Goal: Contribute content: Contribute content

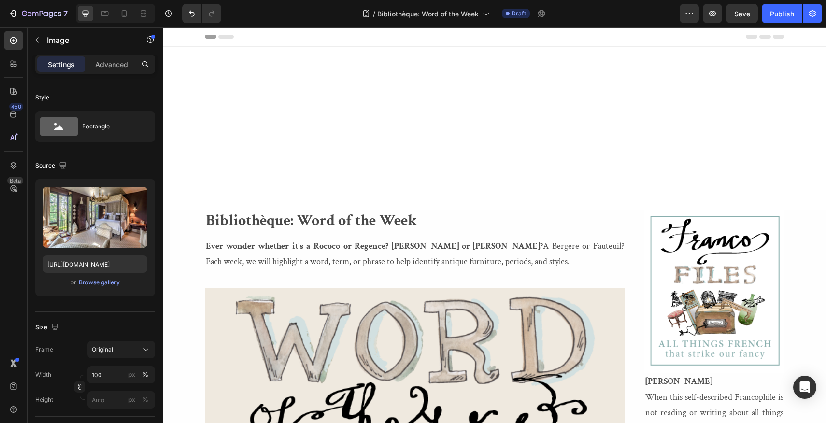
scroll to position [2784, 0]
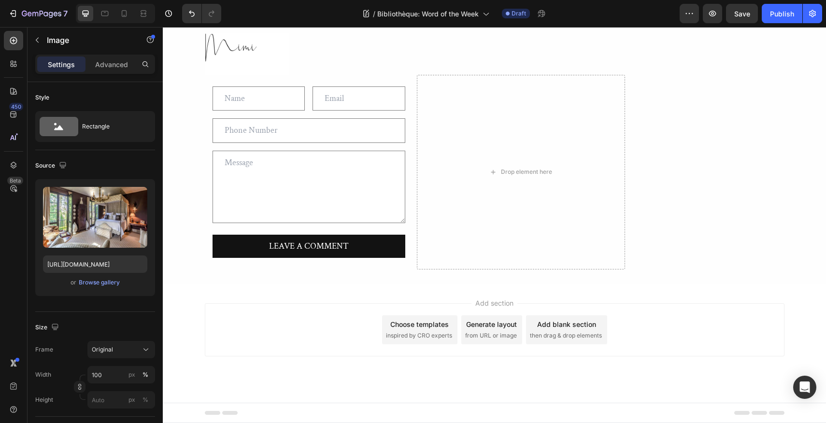
click at [102, 282] on div "Browse gallery" at bounding box center [99, 282] width 41 height 9
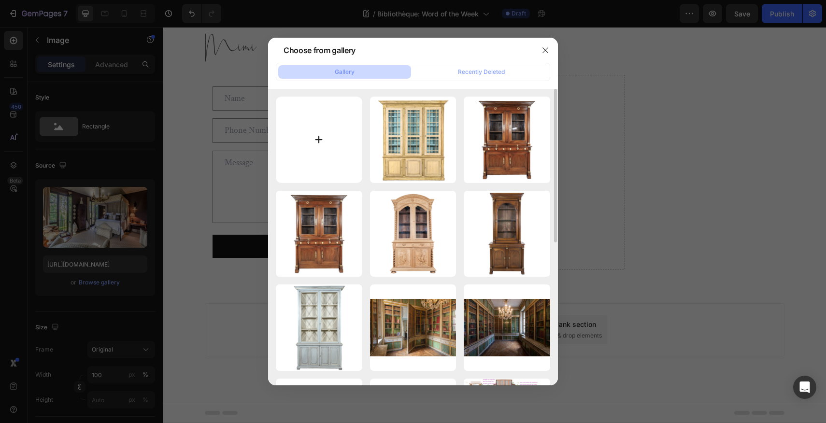
click at [317, 136] on input "file" at bounding box center [319, 140] width 87 height 87
type input "C:\fakepath\AxelVervoordt%20Axel%20Study%20in%20Castle.webp"
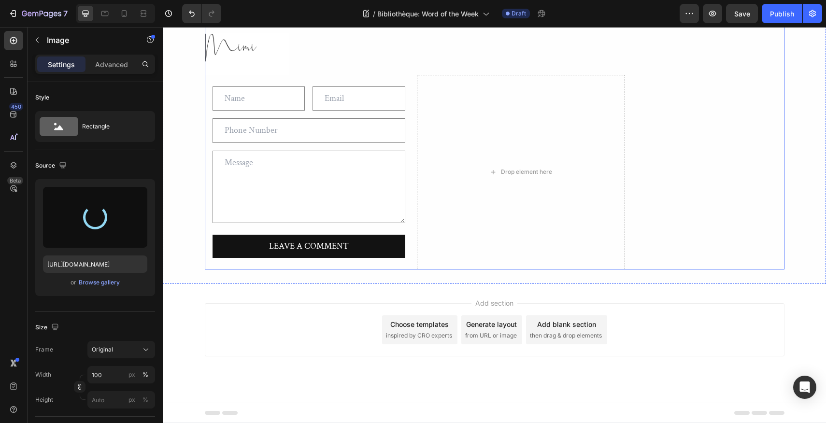
type input "https://cdn.shopify.com/s/files/1/1605/5007/files/gempages_525308358450742109-5…"
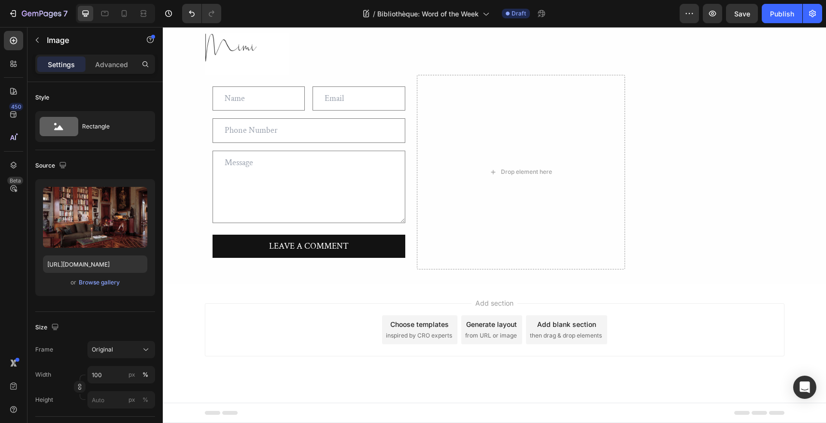
scroll to position [3123, 0]
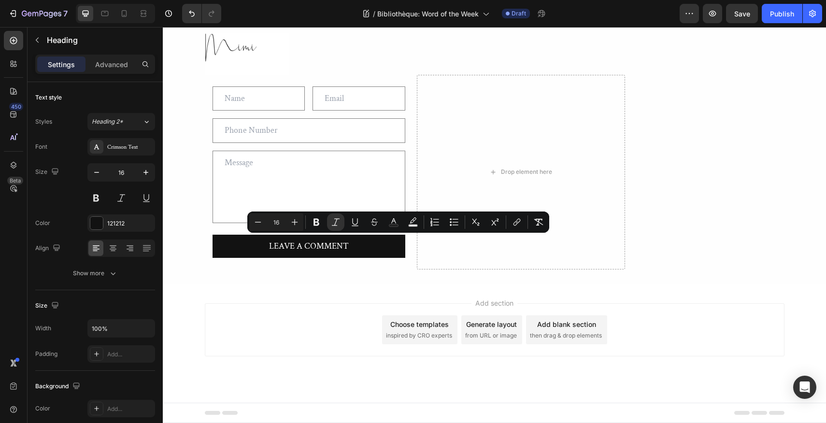
drag, startPoint x: 596, startPoint y: 241, endPoint x: 205, endPoint y: 242, distance: 390.5
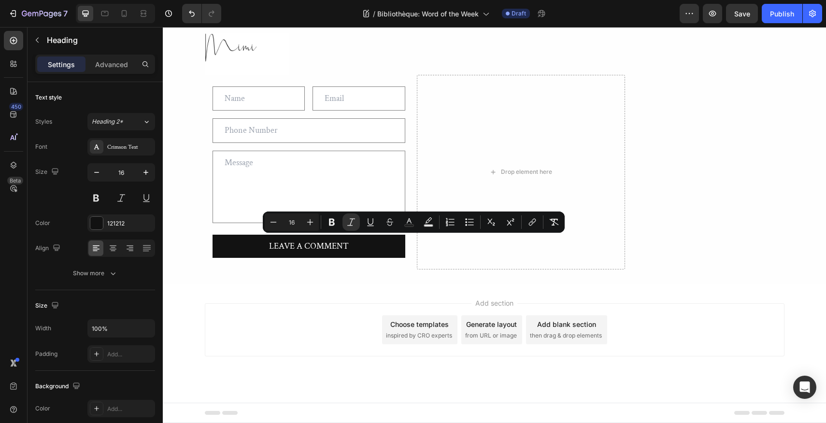
drag, startPoint x: 367, startPoint y: 242, endPoint x: 463, endPoint y: 245, distance: 96.2
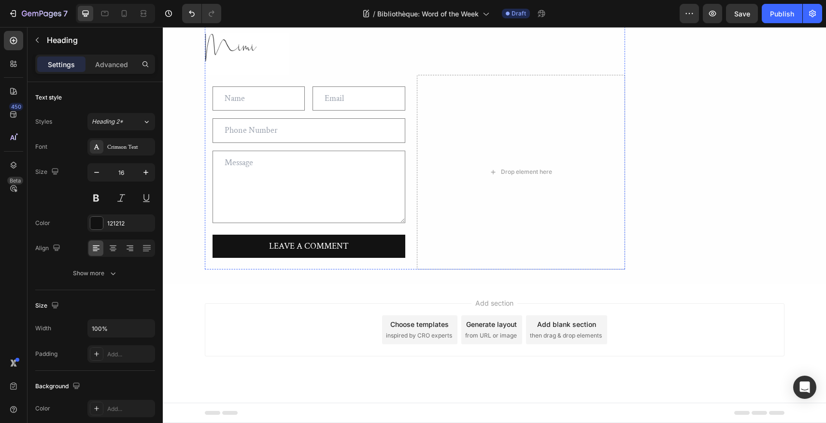
scroll to position [3007, 0]
drag, startPoint x: 355, startPoint y: 357, endPoint x: 203, endPoint y: 357, distance: 152.2
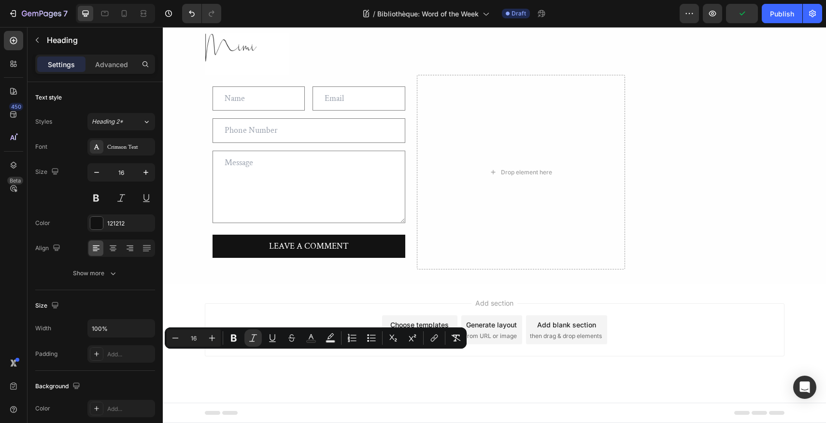
copy icon "Axel Vervoordt’s library in Kasteel van ‘s-Gravenwezel"
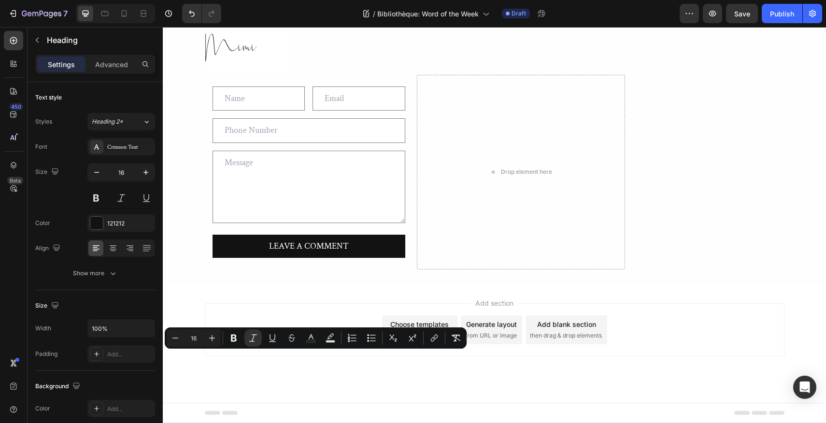
drag, startPoint x: 366, startPoint y: 356, endPoint x: 275, endPoint y: 352, distance: 90.5
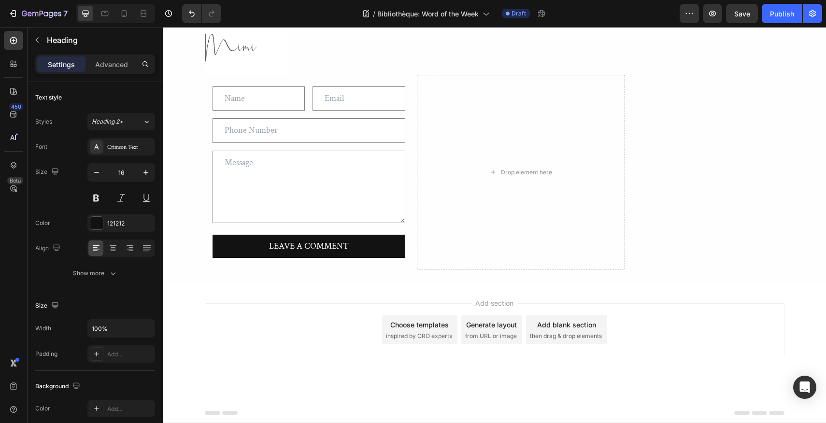
drag, startPoint x: 462, startPoint y: 347, endPoint x: 594, endPoint y: 346, distance: 131.9
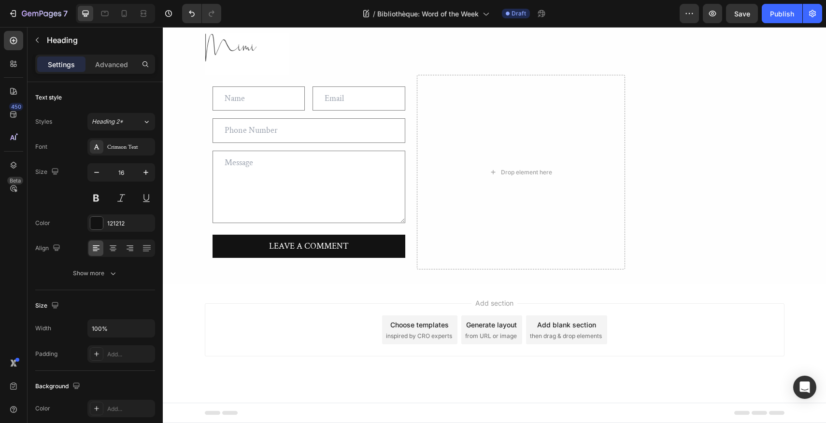
drag, startPoint x: 464, startPoint y: 331, endPoint x: 206, endPoint y: 331, distance: 258.1
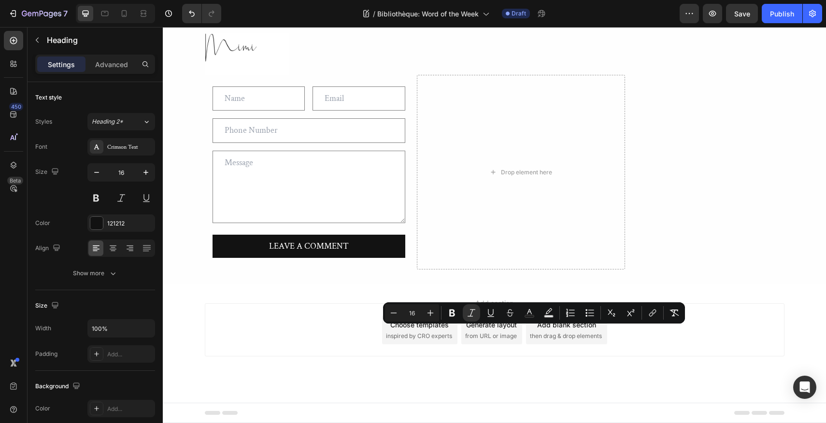
drag, startPoint x: 527, startPoint y: 333, endPoint x: 543, endPoint y: 335, distance: 16.1
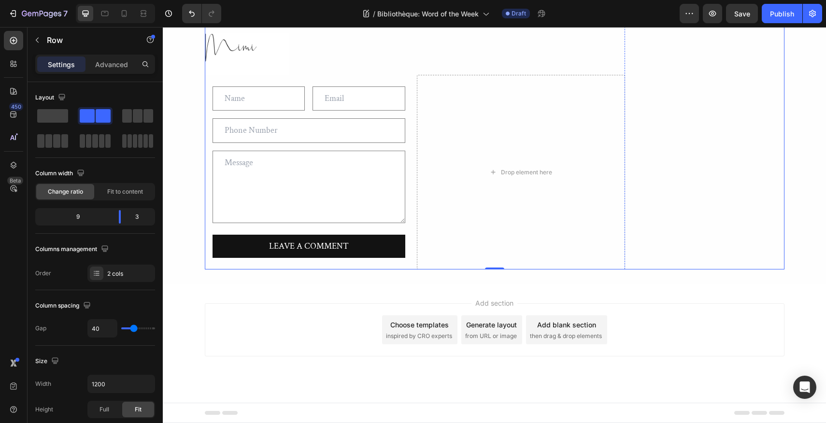
scroll to position [3142, 0]
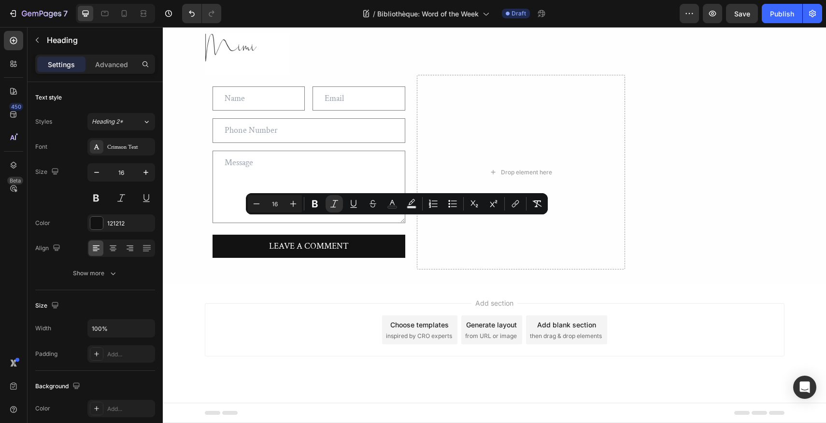
drag, startPoint x: 593, startPoint y: 223, endPoint x: 383, endPoint y: 218, distance: 210.3
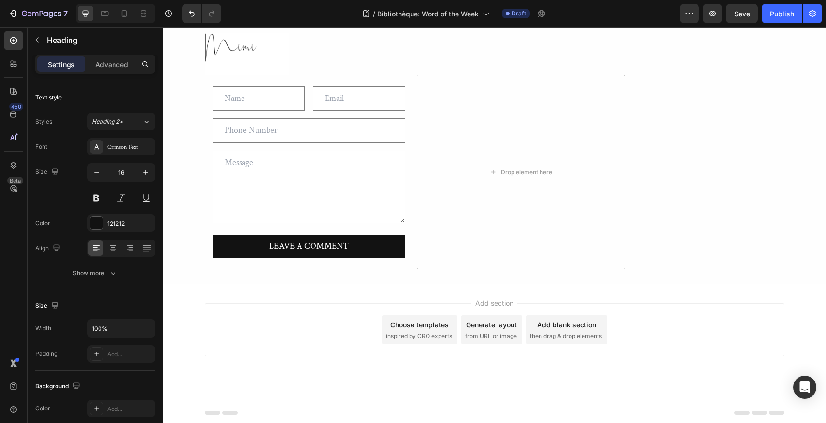
scroll to position [3034, 0]
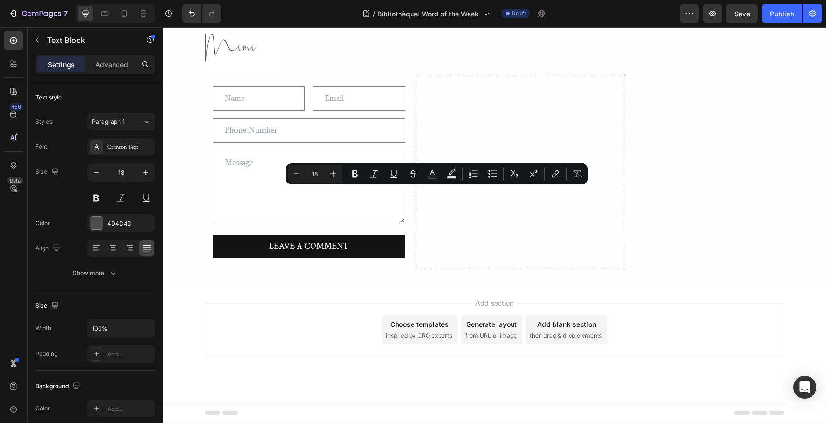
drag, startPoint x: 423, startPoint y: 195, endPoint x: 450, endPoint y: 196, distance: 27.6
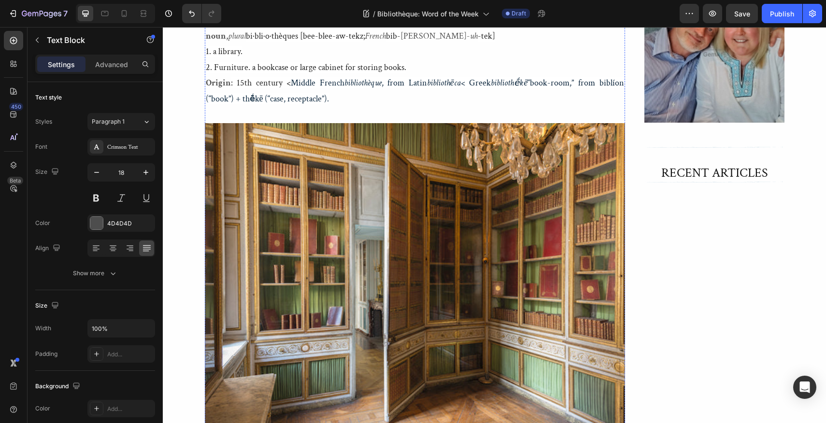
scroll to position [601, 0]
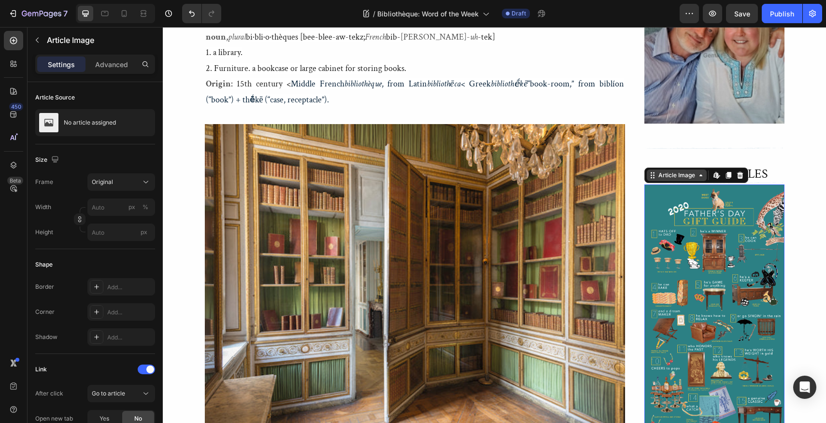
click at [656, 168] on div "Article Image Edit content in Shopify" at bounding box center [697, 175] width 104 height 15
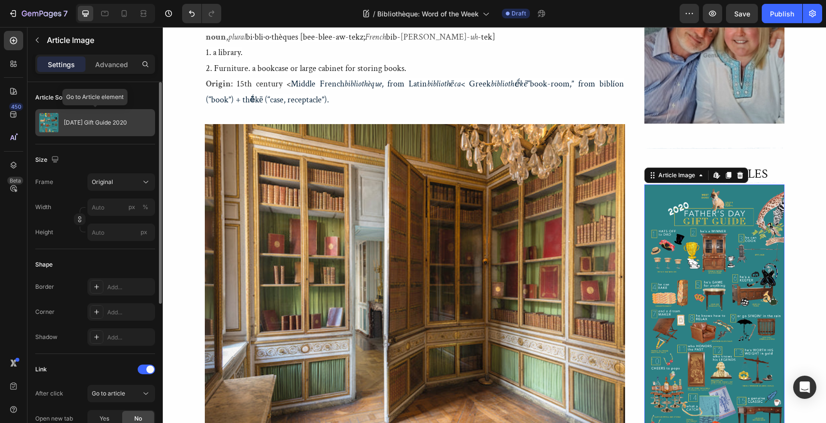
click at [82, 120] on p "[DATE] Gift Guide 2020" at bounding box center [95, 122] width 63 height 7
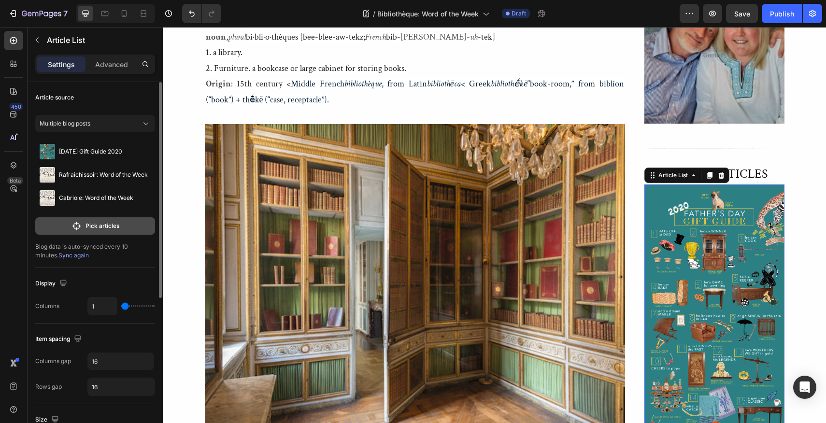
click at [98, 226] on p "Pick articles" at bounding box center [103, 226] width 34 height 9
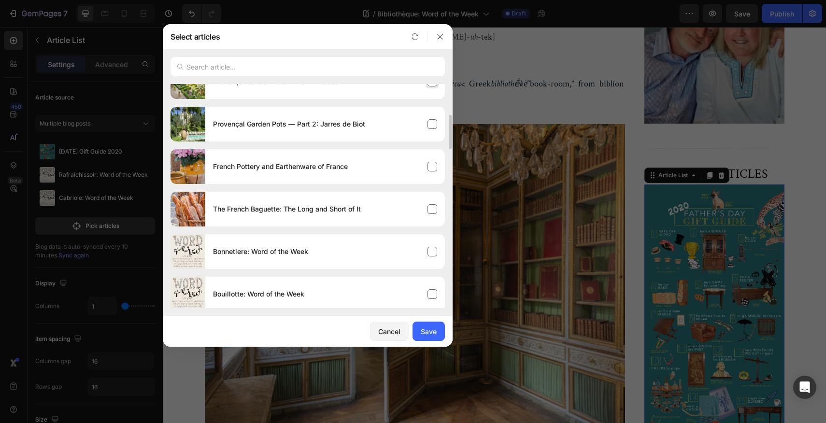
scroll to position [0, 0]
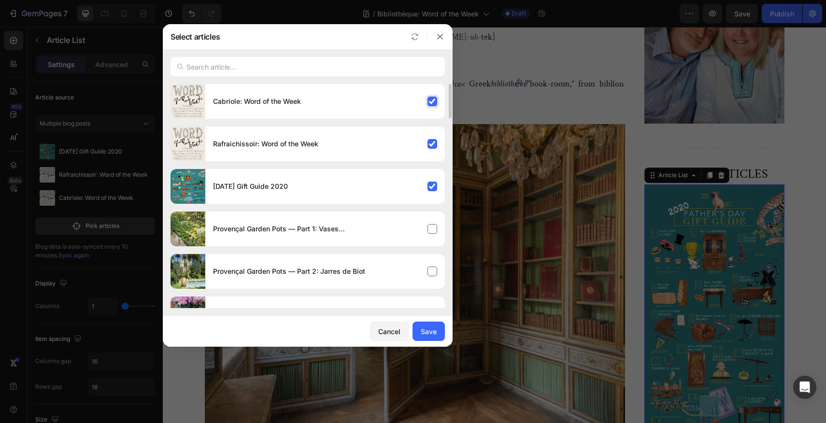
click at [432, 103] on div "Cabriole: Word of the Week" at bounding box center [325, 101] width 240 height 27
click at [431, 144] on div "Rafraichissoir: Word of the Week" at bounding box center [325, 143] width 240 height 27
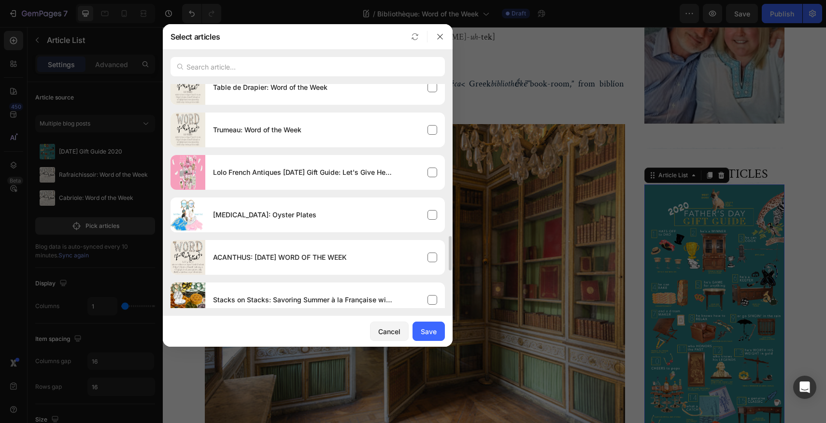
scroll to position [995, 0]
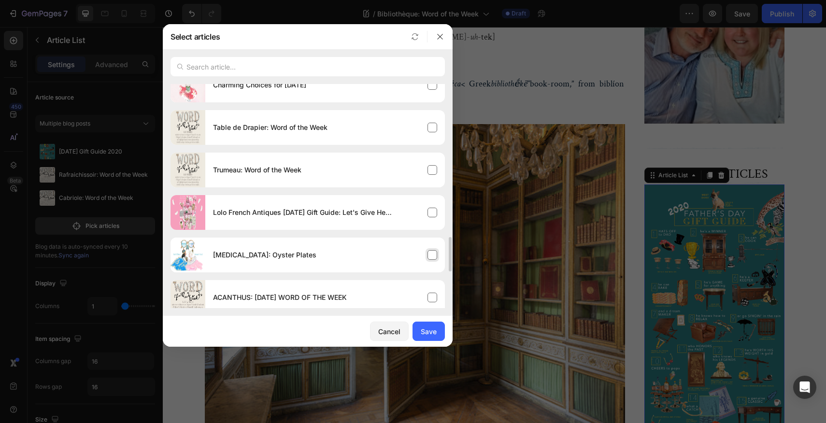
click at [432, 255] on div "[MEDICAL_DATA]: Oyster Plates" at bounding box center [325, 255] width 240 height 27
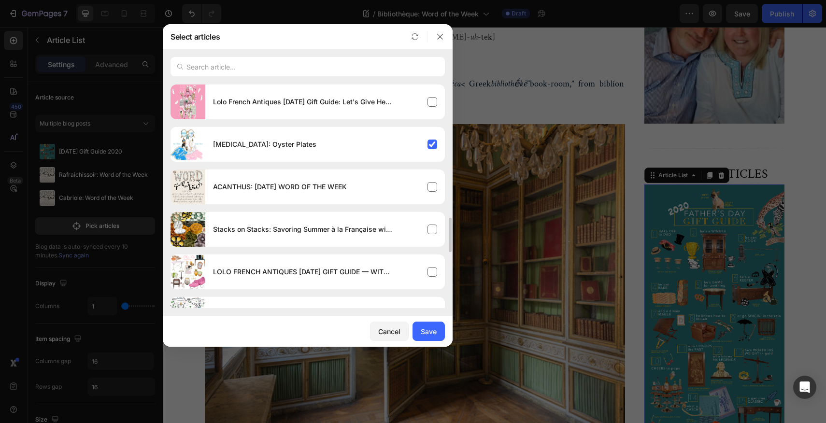
scroll to position [1130, 0]
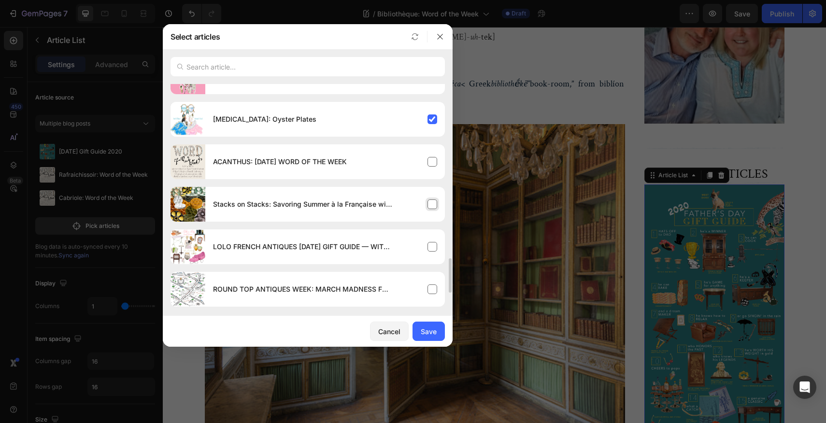
click at [433, 203] on div "Stacks on Stacks: Savoring Summer à la Française with French Oyster Plates" at bounding box center [325, 204] width 240 height 27
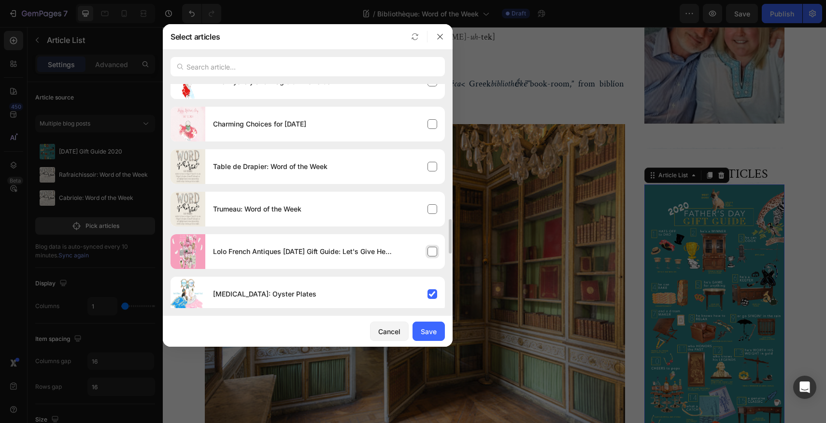
scroll to position [940, 0]
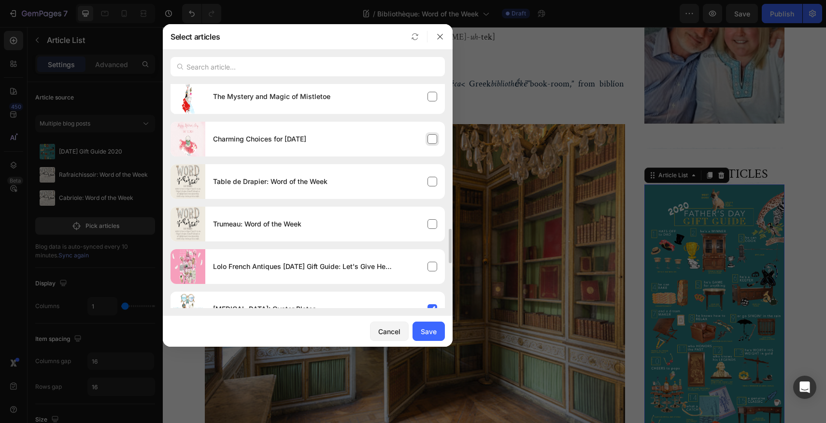
click at [432, 140] on div "Charming Choices for [DATE]" at bounding box center [325, 139] width 240 height 27
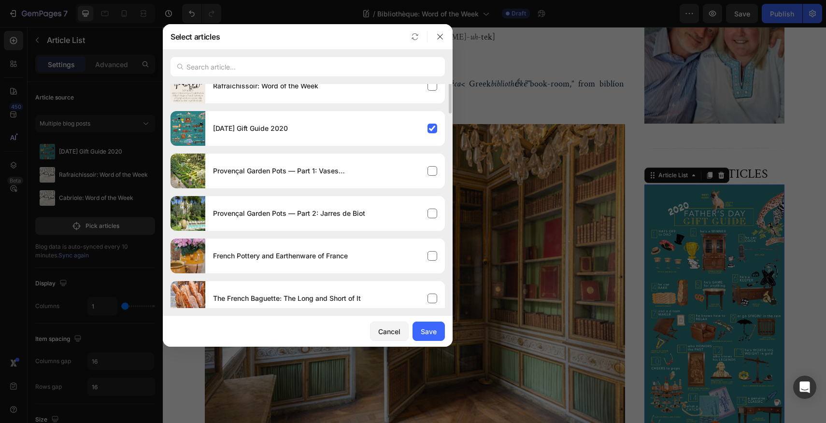
scroll to position [24, 0]
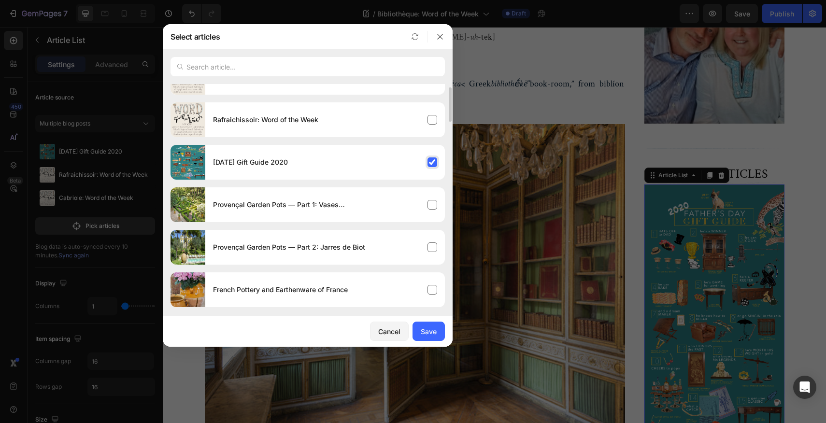
click at [433, 161] on div "[DATE] Gift Guide 2020" at bounding box center [325, 162] width 240 height 27
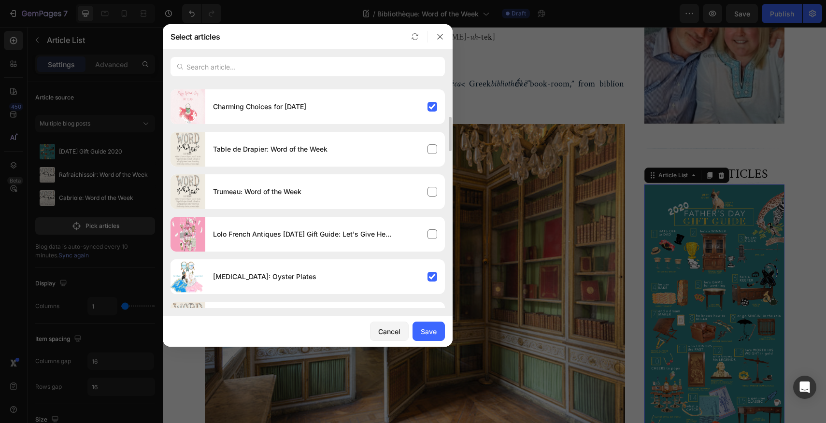
scroll to position [1032, 0]
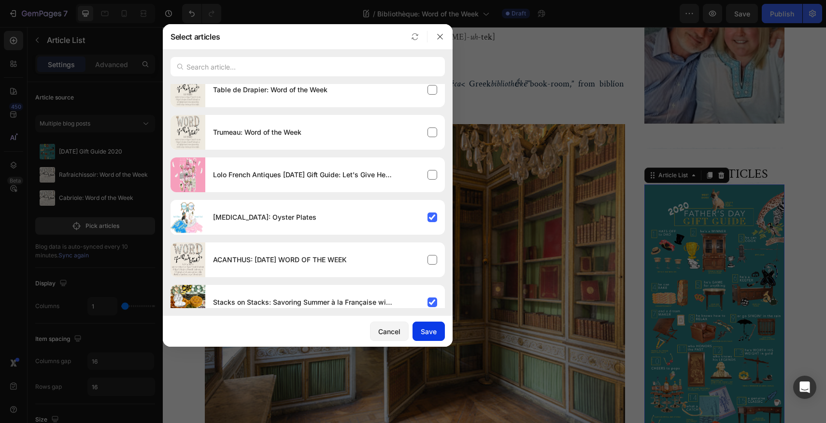
click at [433, 333] on div "Save" at bounding box center [429, 332] width 16 height 10
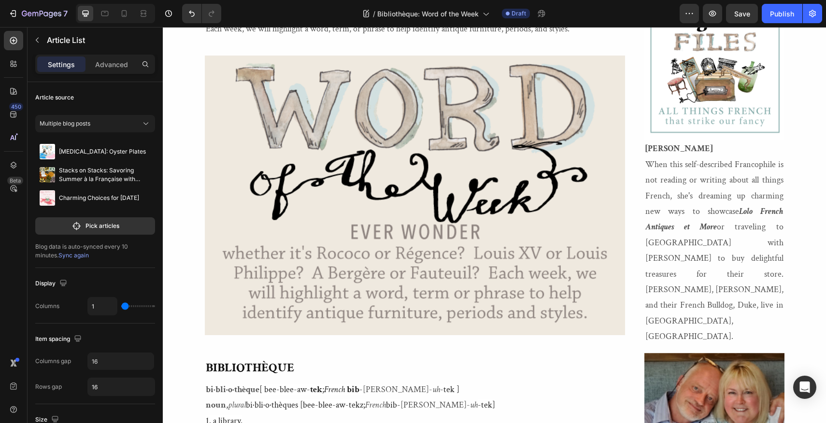
scroll to position [56, 0]
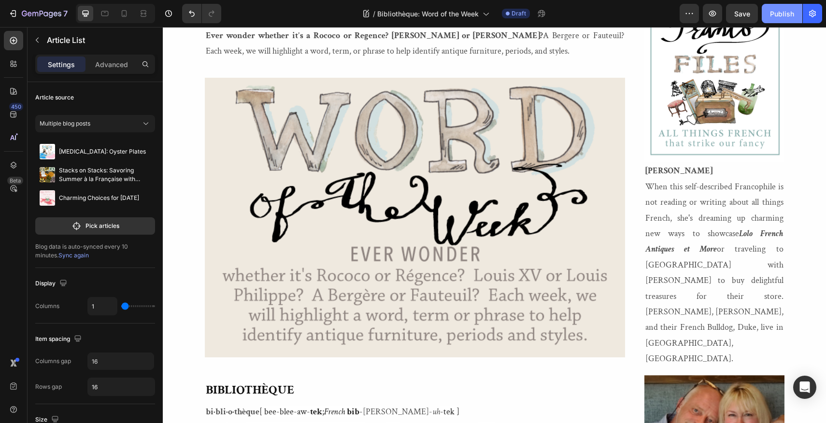
click at [786, 11] on div "Publish" at bounding box center [782, 14] width 24 height 10
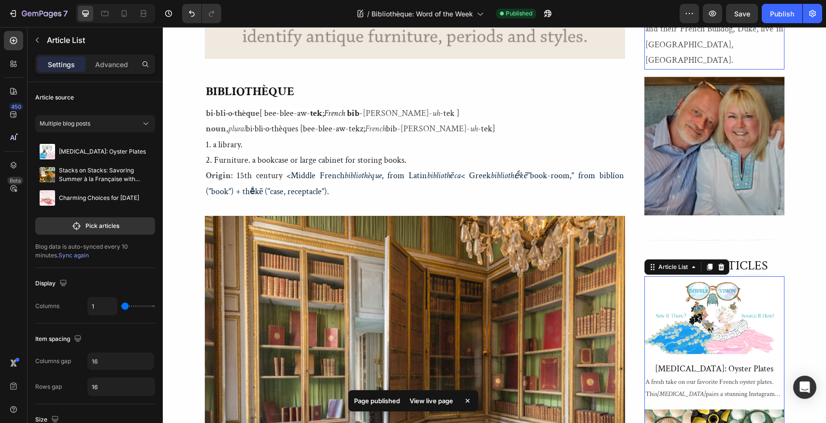
scroll to position [392, 0]
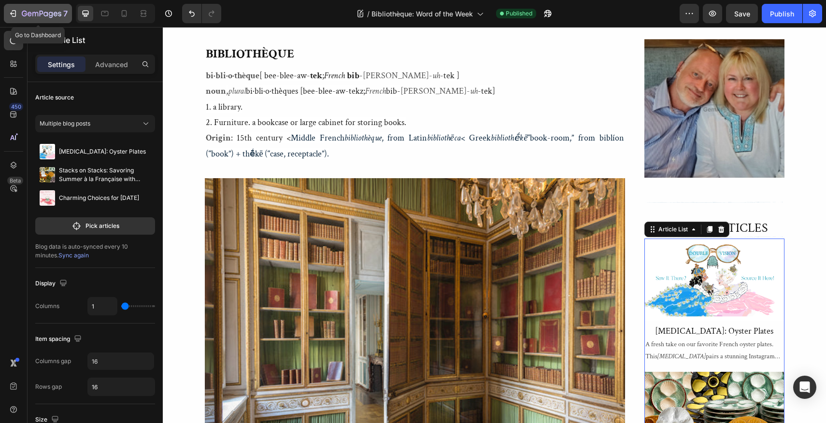
click at [14, 14] on icon "button" at bounding box center [13, 14] width 10 height 10
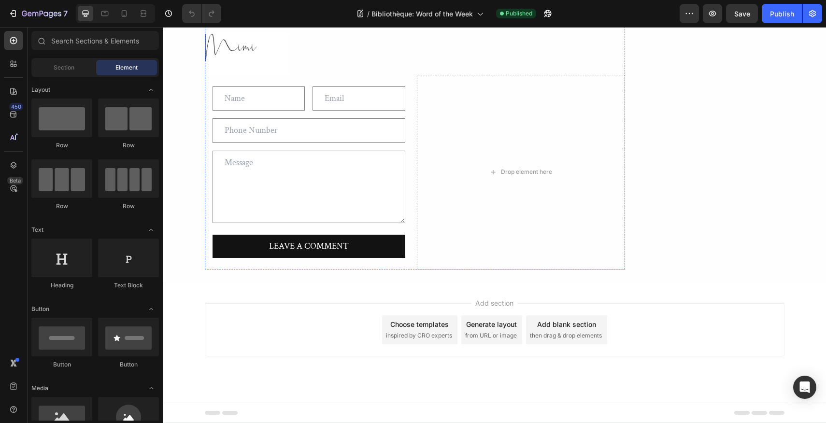
scroll to position [3136, 0]
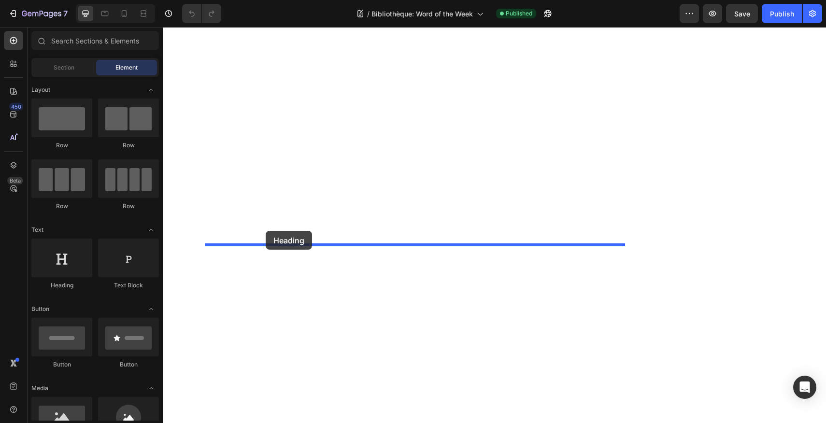
drag, startPoint x: 221, startPoint y: 285, endPoint x: 266, endPoint y: 231, distance: 70.0
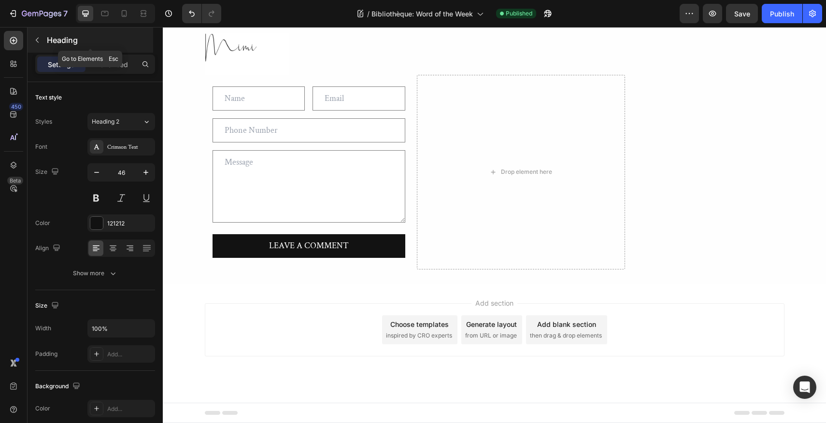
click at [36, 39] on icon "button" at bounding box center [37, 40] width 8 height 8
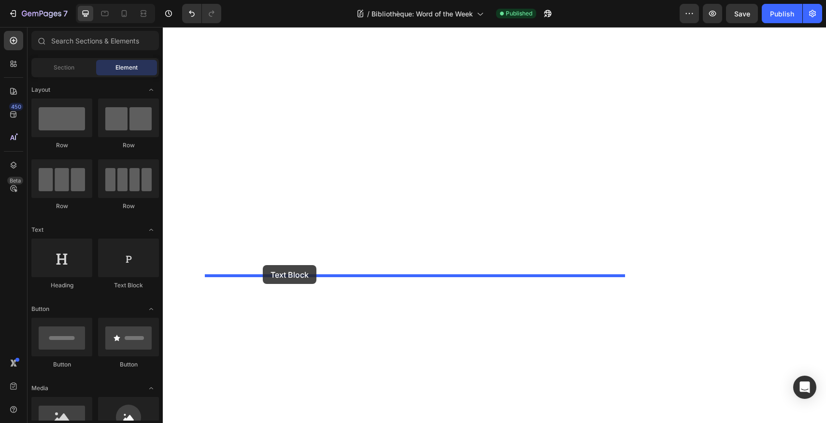
drag, startPoint x: 287, startPoint y: 288, endPoint x: 263, endPoint y: 265, distance: 32.5
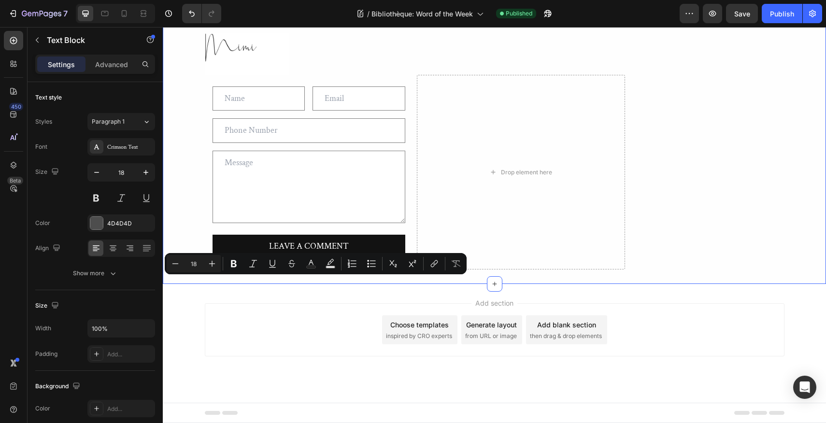
drag, startPoint x: 329, startPoint y: 283, endPoint x: 204, endPoint y: 283, distance: 125.2
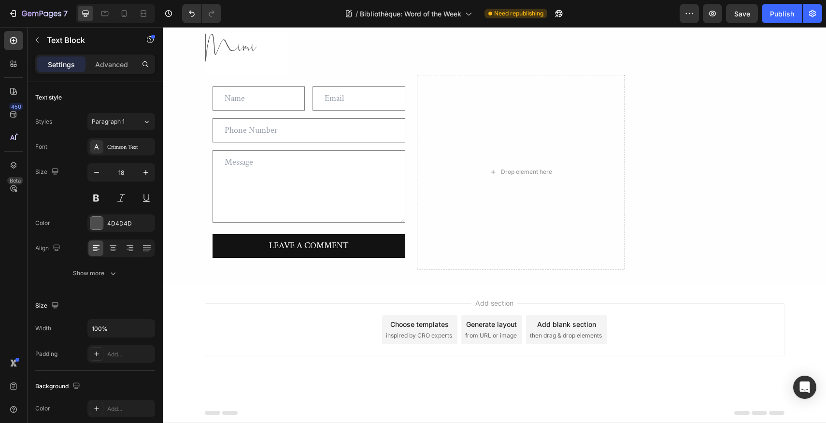
drag, startPoint x: 264, startPoint y: 346, endPoint x: 205, endPoint y: 284, distance: 86.2
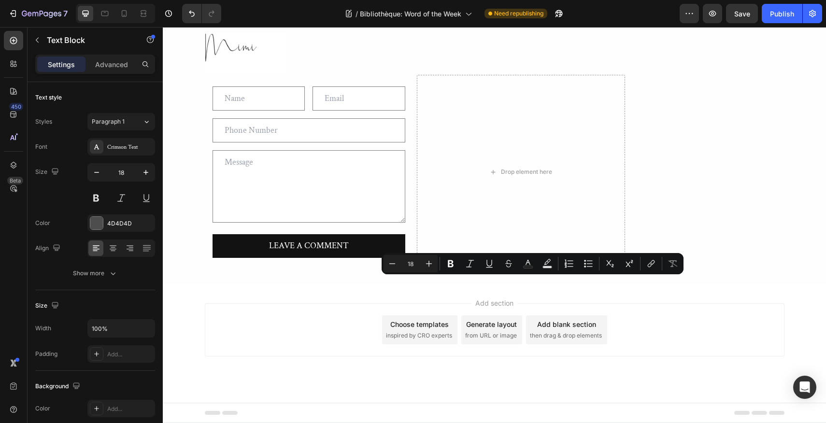
drag, startPoint x: 511, startPoint y: 285, endPoint x: 553, endPoint y: 282, distance: 41.6
click at [470, 268] on icon "Editor contextual toolbar" at bounding box center [470, 264] width 10 height 10
click at [450, 263] on icon "Editor contextual toolbar" at bounding box center [451, 264] width 10 height 10
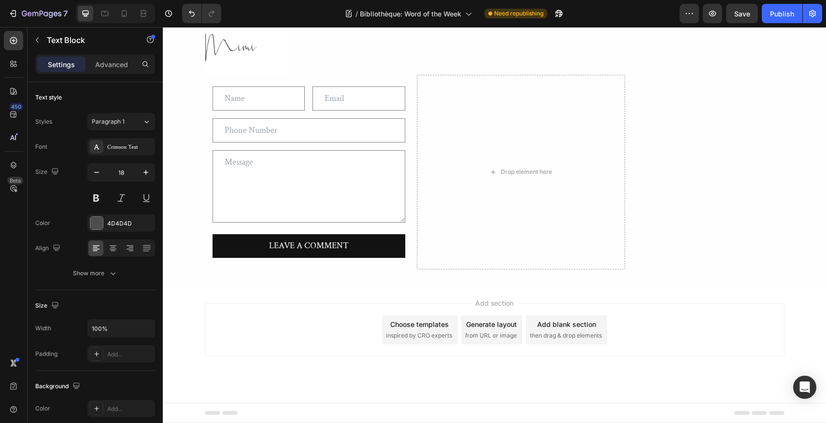
drag, startPoint x: 243, startPoint y: 332, endPoint x: 338, endPoint y: 332, distance: 95.2
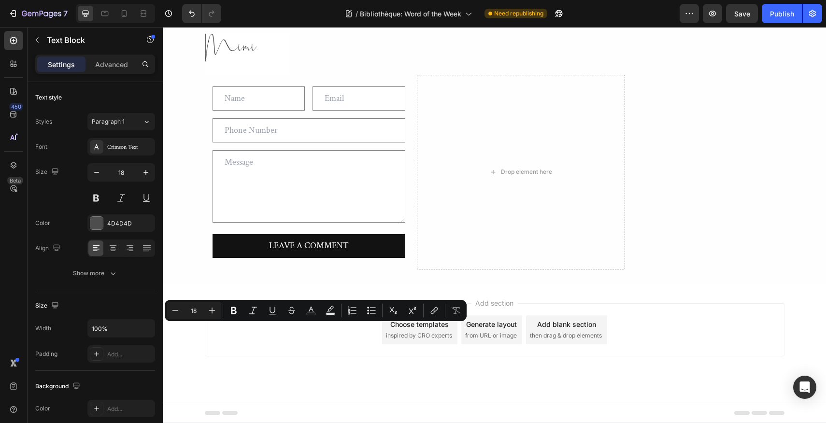
drag, startPoint x: 243, startPoint y: 332, endPoint x: 339, endPoint y: 329, distance: 96.2
click at [233, 313] on icon "Editor contextual toolbar" at bounding box center [234, 310] width 6 height 7
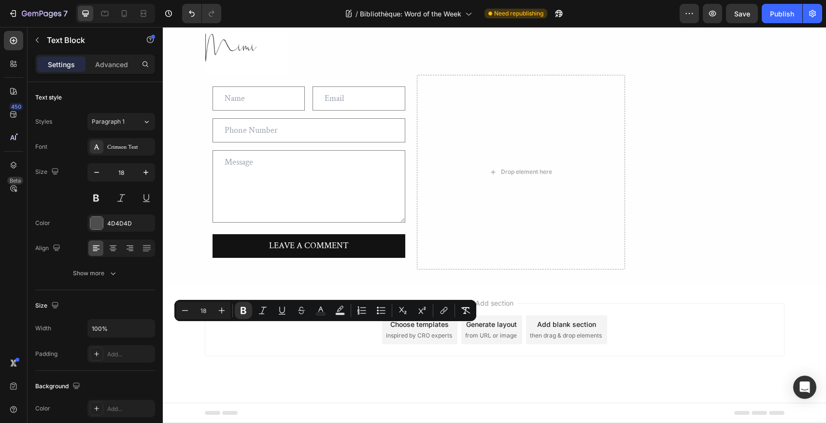
drag, startPoint x: 303, startPoint y: 332, endPoint x: 348, endPoint y: 332, distance: 45.4
click at [263, 313] on icon "Editor contextual toolbar" at bounding box center [263, 311] width 10 height 10
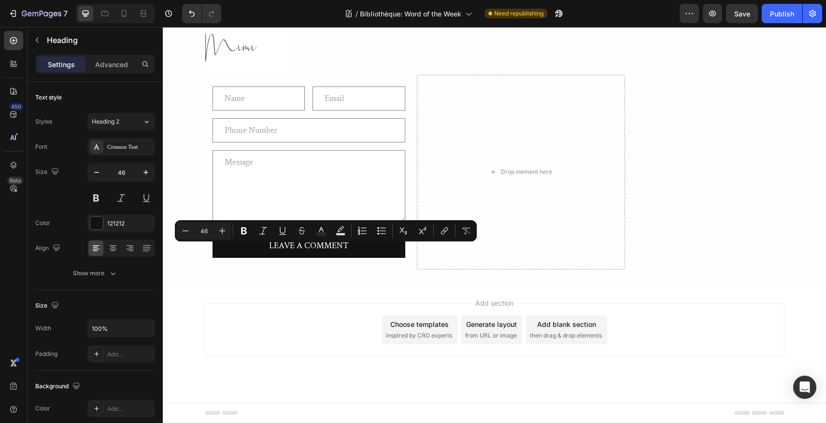
drag, startPoint x: 449, startPoint y: 260, endPoint x: 209, endPoint y: 255, distance: 239.8
click at [188, 230] on icon "Editor contextual toolbar" at bounding box center [186, 231] width 10 height 10
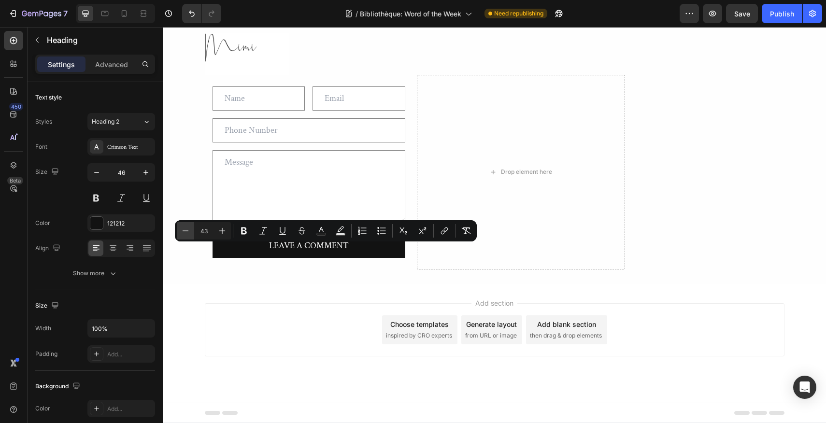
click at [188, 230] on icon "Editor contextual toolbar" at bounding box center [186, 231] width 10 height 10
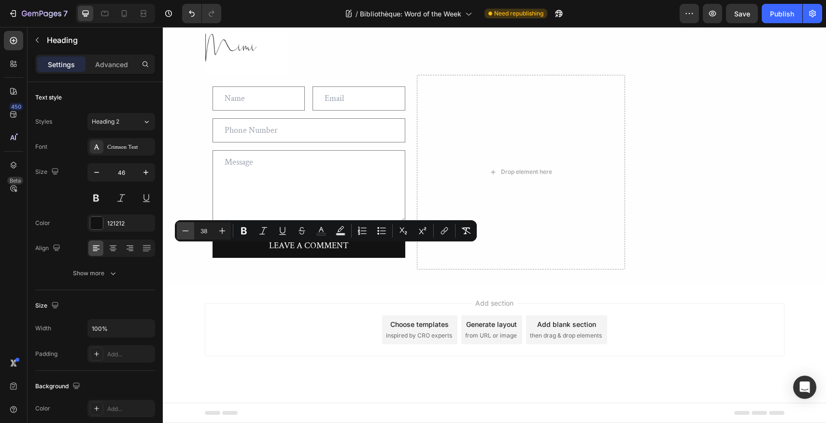
click at [188, 230] on icon "Editor contextual toolbar" at bounding box center [186, 231] width 10 height 10
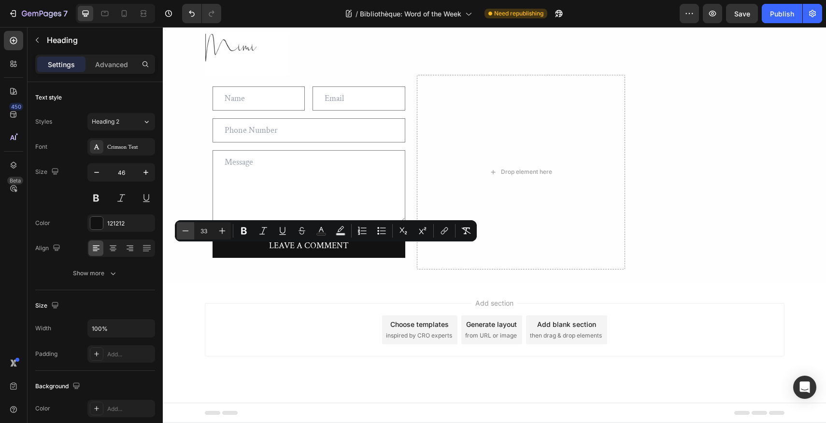
click at [188, 230] on icon "Editor contextual toolbar" at bounding box center [186, 231] width 10 height 10
click at [188, 229] on icon "Editor contextual toolbar" at bounding box center [186, 231] width 10 height 10
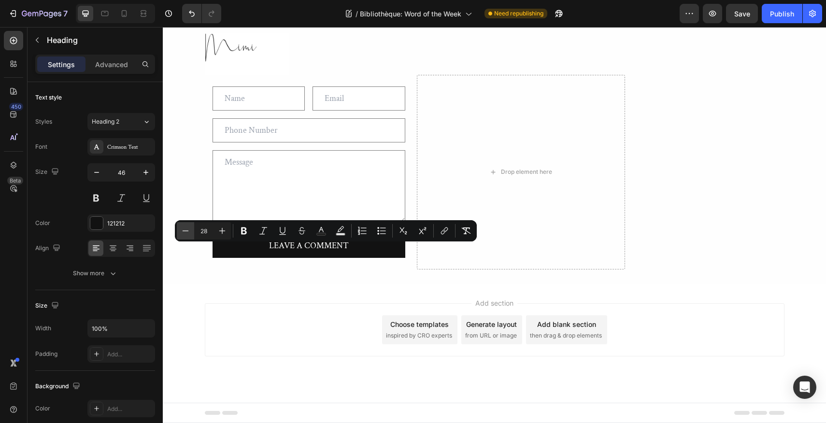
click at [188, 228] on icon "Editor contextual toolbar" at bounding box center [186, 231] width 10 height 10
type input "26"
click at [96, 172] on icon "button" at bounding box center [97, 173] width 10 height 10
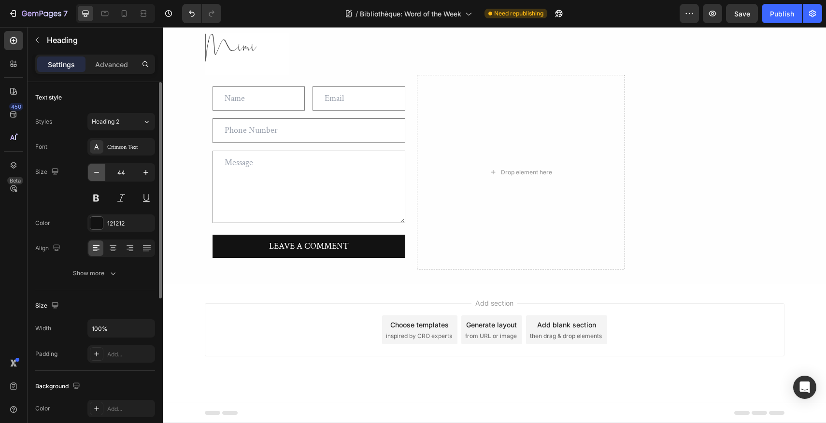
click at [96, 172] on icon "button" at bounding box center [97, 173] width 10 height 10
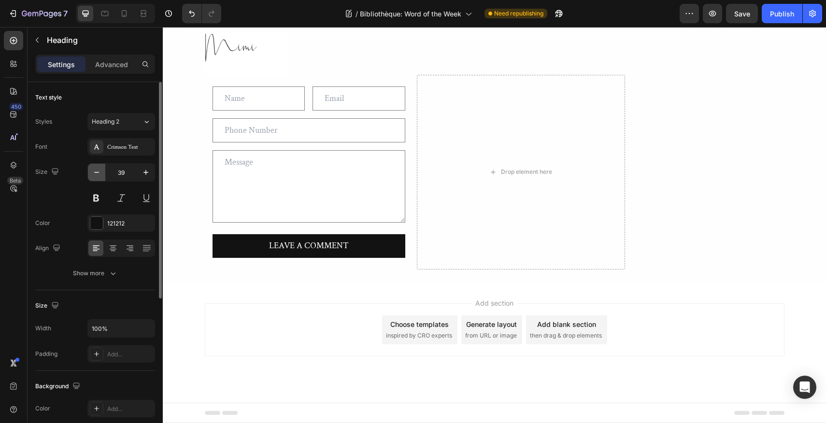
click at [96, 172] on icon "button" at bounding box center [97, 173] width 10 height 10
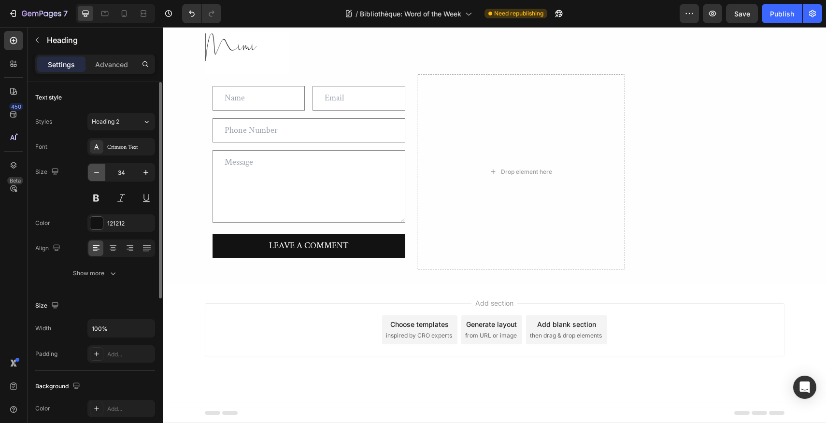
click at [96, 172] on icon "button" at bounding box center [97, 173] width 10 height 10
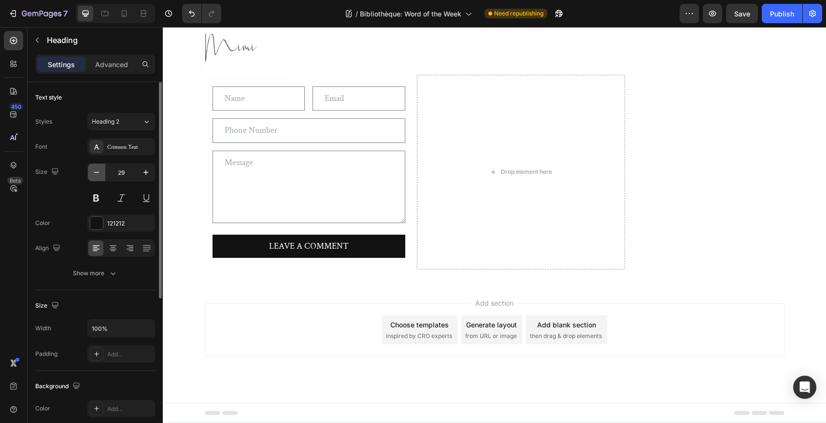
click at [96, 172] on icon "button" at bounding box center [97, 173] width 10 height 10
type input "26"
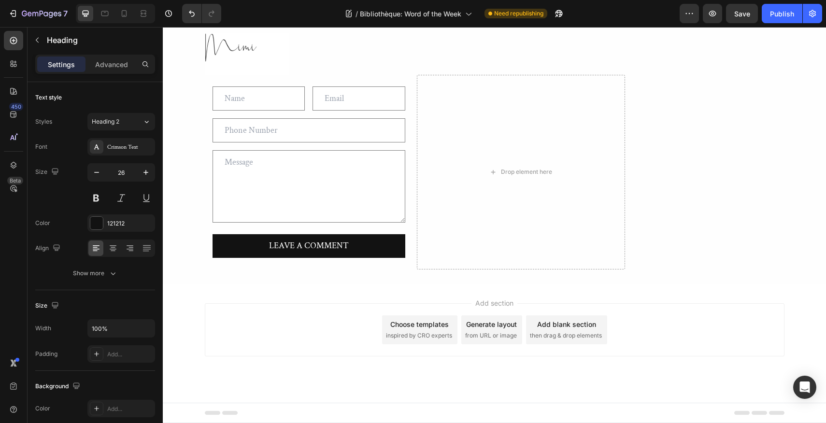
drag, startPoint x: 344, startPoint y: 253, endPoint x: 209, endPoint y: 255, distance: 134.4
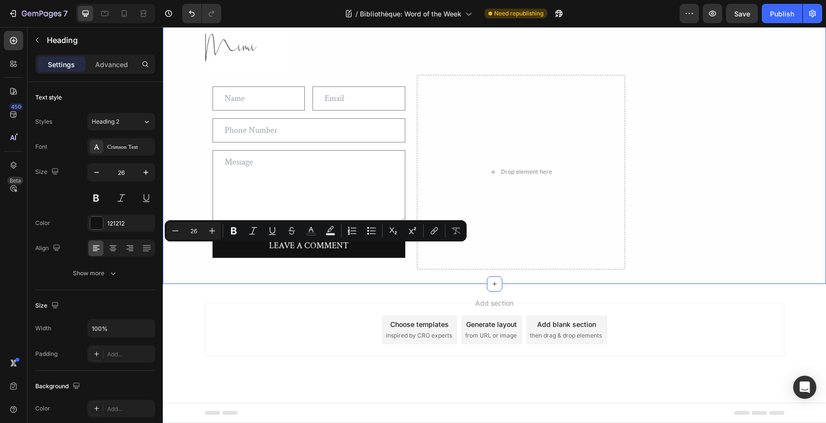
drag, startPoint x: 275, startPoint y: 252, endPoint x: 201, endPoint y: 250, distance: 74.9
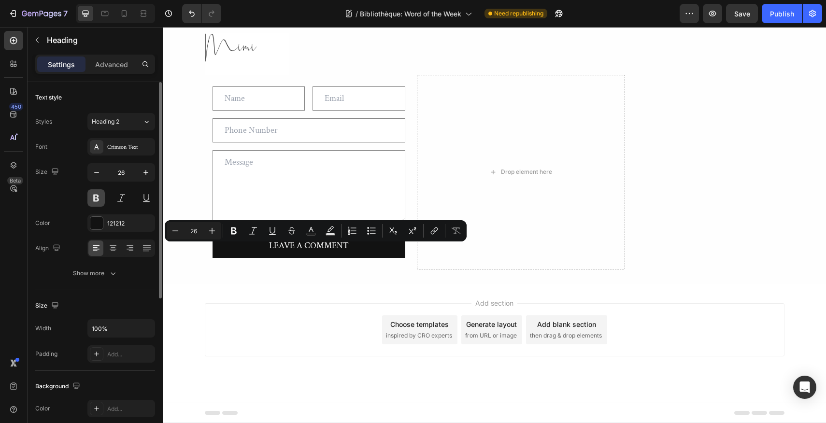
click at [98, 198] on button at bounding box center [95, 197] width 17 height 17
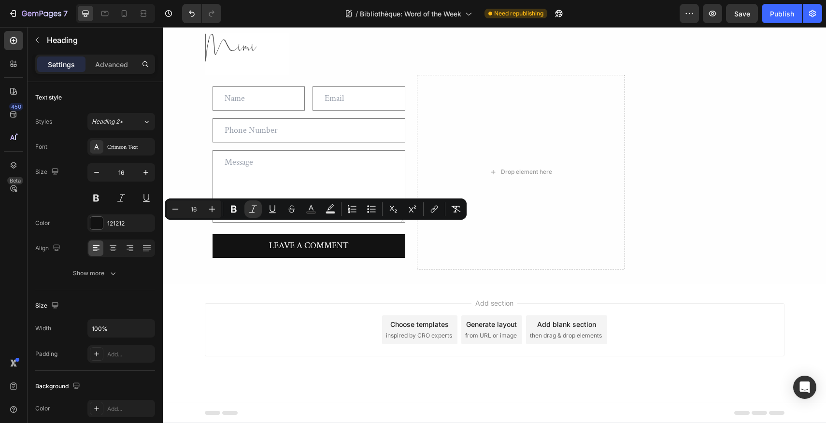
drag, startPoint x: 254, startPoint y: 229, endPoint x: 207, endPoint y: 230, distance: 46.9
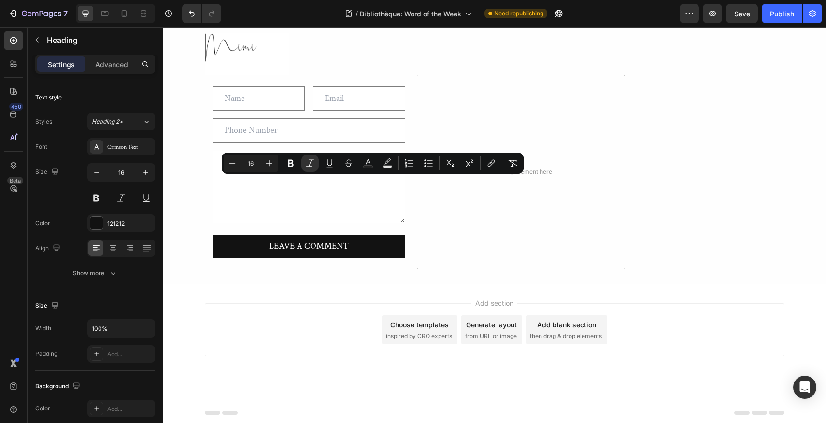
drag, startPoint x: 382, startPoint y: 183, endPoint x: 364, endPoint y: 183, distance: 17.9
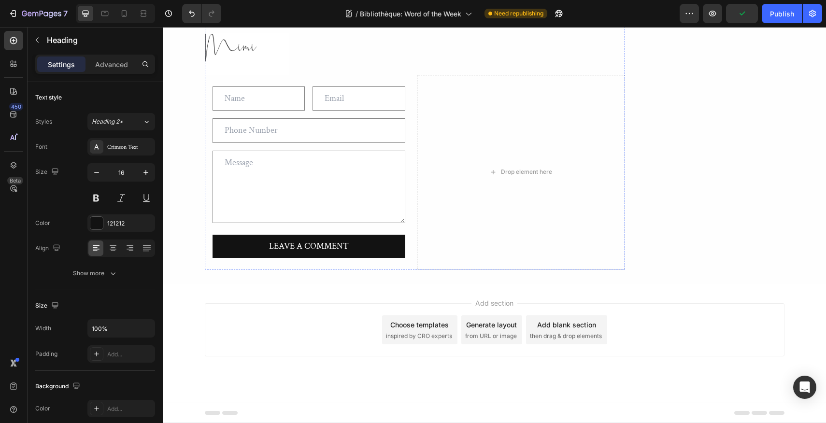
scroll to position [2726, 0]
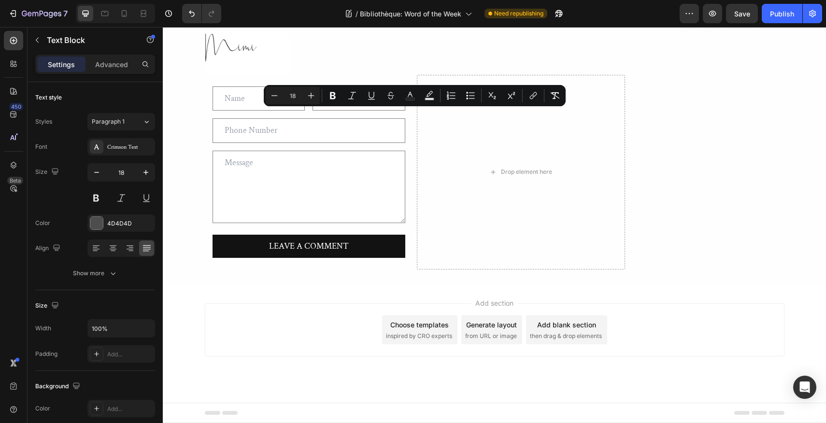
drag, startPoint x: 269, startPoint y: 180, endPoint x: 206, endPoint y: 101, distance: 101.1
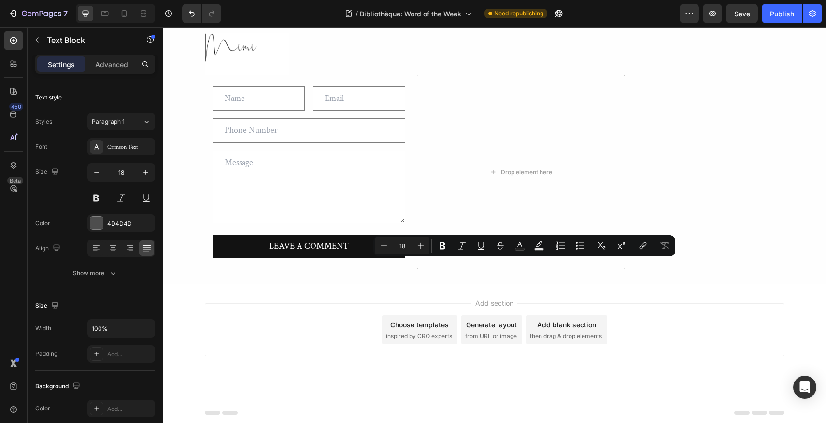
drag, startPoint x: 497, startPoint y: 266, endPoint x: 553, endPoint y: 269, distance: 56.2
click at [444, 249] on icon "Editor contextual toolbar" at bounding box center [443, 246] width 6 height 7
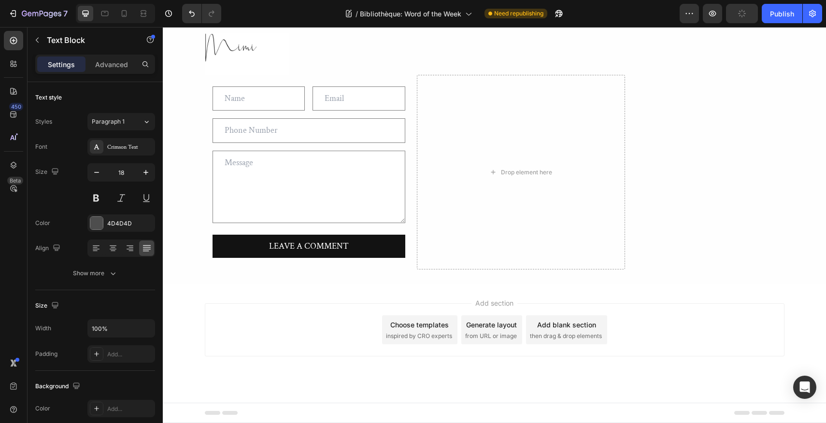
drag, startPoint x: 228, startPoint y: 284, endPoint x: 206, endPoint y: 283, distance: 21.3
drag, startPoint x: 217, startPoint y: 170, endPoint x: 206, endPoint y: 169, distance: 11.2
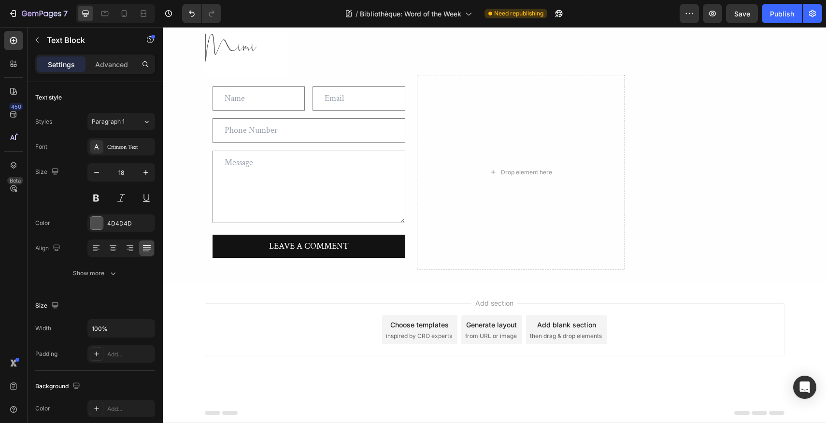
drag, startPoint x: 378, startPoint y: 204, endPoint x: 207, endPoint y: 173, distance: 174.3
copy p "To see just how dramatic these book-filled showpieces could be, look no further…"
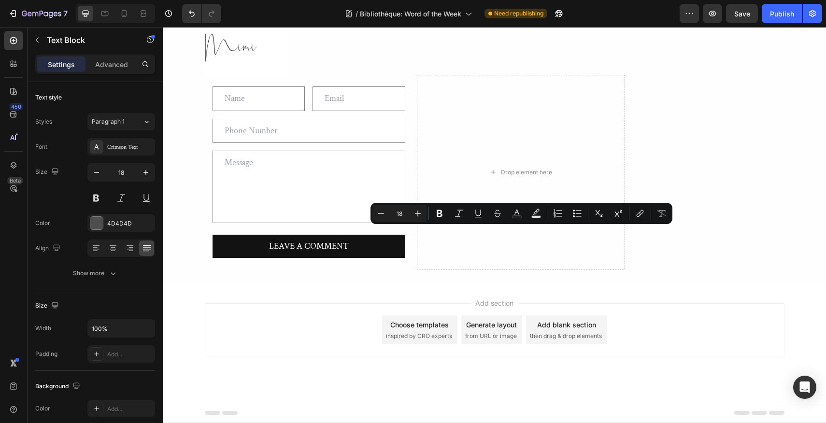
drag, startPoint x: 494, startPoint y: 233, endPoint x: 549, endPoint y: 234, distance: 54.6
click at [438, 213] on icon "Editor contextual toolbar" at bounding box center [440, 214] width 10 height 10
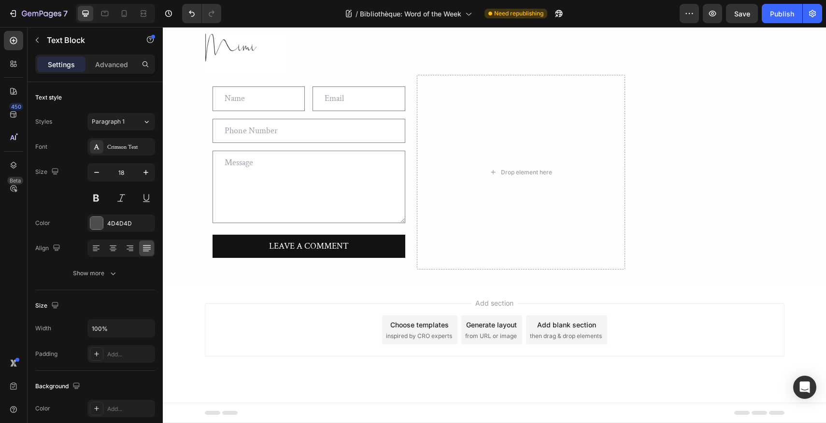
drag, startPoint x: 594, startPoint y: 232, endPoint x: 615, endPoint y: 234, distance: 20.8
drag, startPoint x: 374, startPoint y: 251, endPoint x: 415, endPoint y: 252, distance: 40.6
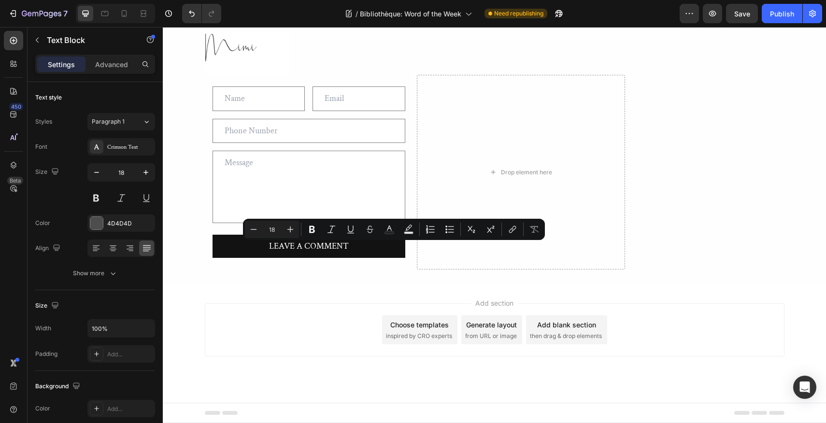
drag, startPoint x: 373, startPoint y: 250, endPoint x: 415, endPoint y: 249, distance: 41.6
click at [332, 229] on icon "Editor contextual toolbar" at bounding box center [332, 230] width 10 height 10
click at [312, 230] on icon "Editor contextual toolbar" at bounding box center [312, 230] width 10 height 10
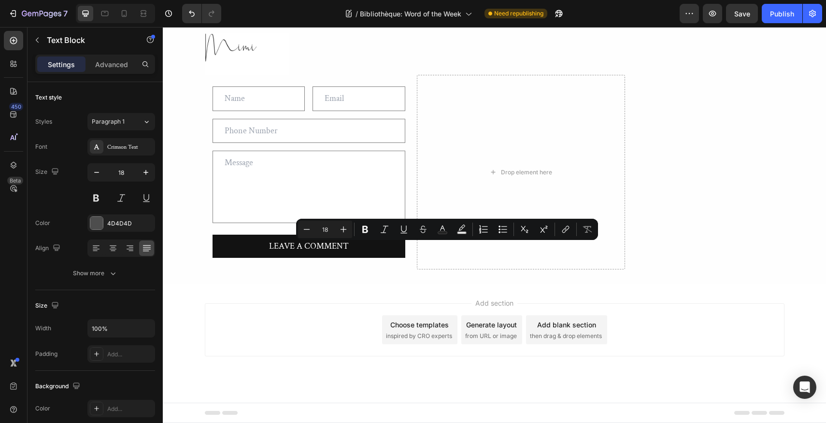
drag, startPoint x: 437, startPoint y: 249, endPoint x: 457, endPoint y: 249, distance: 19.8
drag, startPoint x: 453, startPoint y: 247, endPoint x: 495, endPoint y: 246, distance: 41.6
click at [413, 229] on icon "Editor contextual toolbar" at bounding box center [411, 230] width 10 height 10
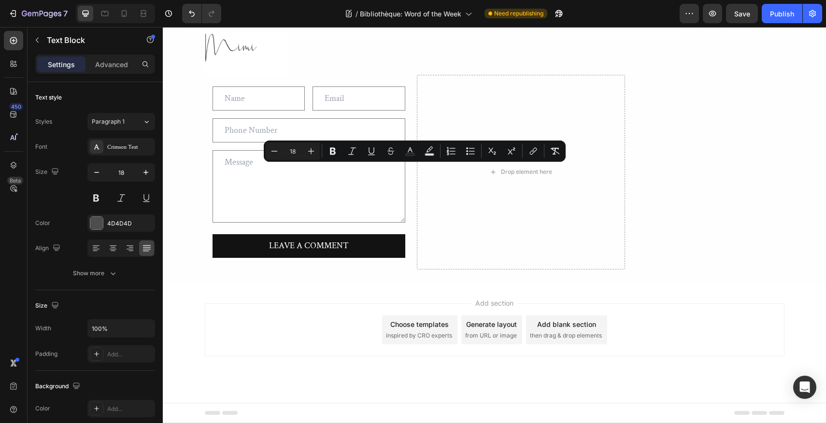
drag, startPoint x: 373, startPoint y: 203, endPoint x: 209, endPoint y: 158, distance: 170.5
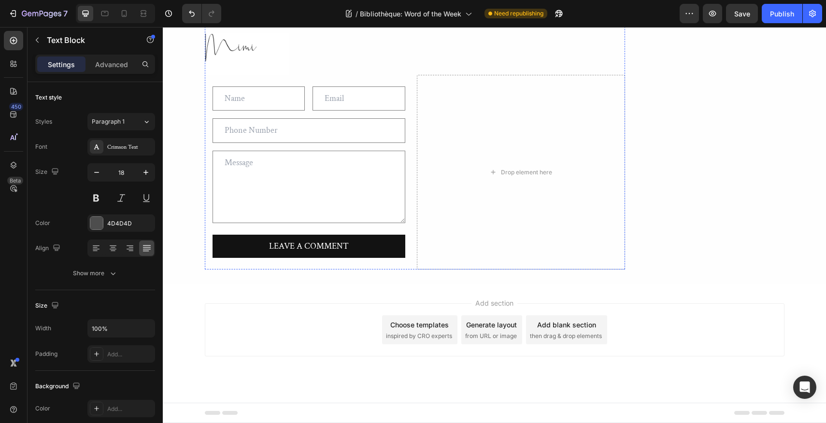
scroll to position [2682, 0]
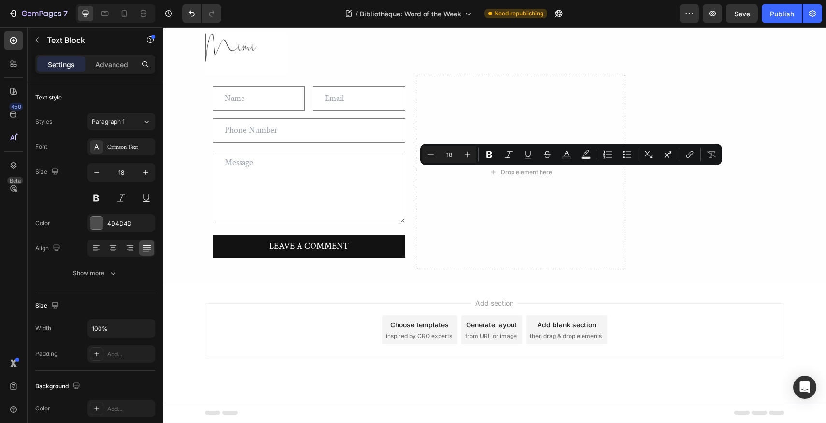
drag, startPoint x: 546, startPoint y: 174, endPoint x: 596, endPoint y: 174, distance: 50.3
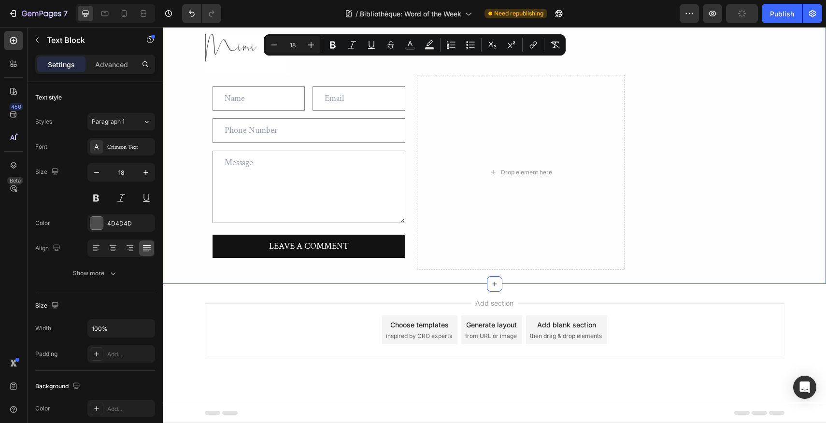
drag, startPoint x: 241, startPoint y: 192, endPoint x: 203, endPoint y: 66, distance: 131.6
copy div "Once upon a time, a grand bibliothèque was as much a reflection of its owner’s …"
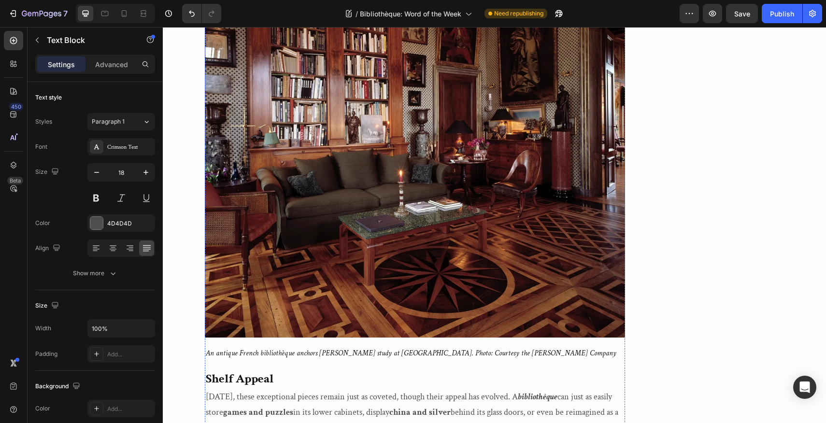
scroll to position [2623, 0]
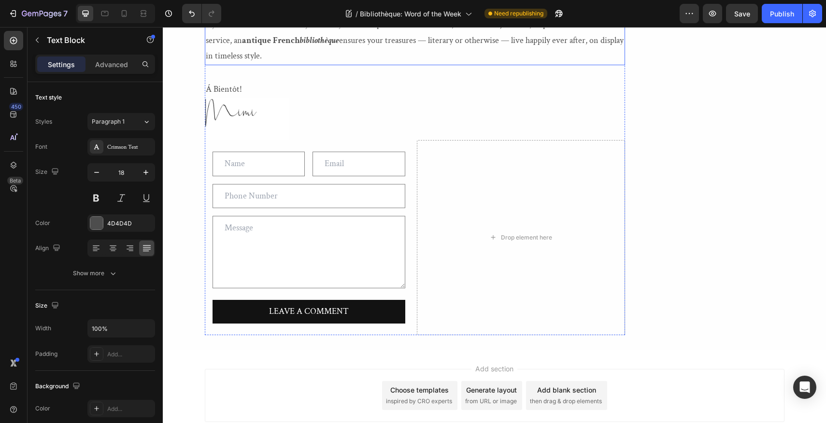
scroll to position [2995, 0]
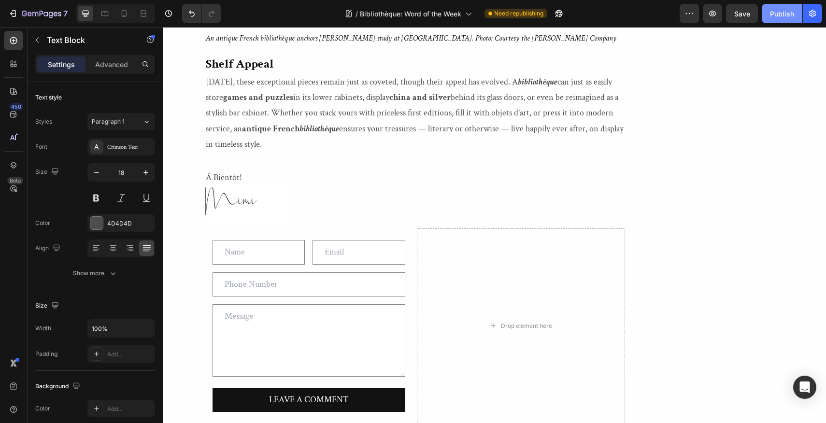
click at [782, 16] on div "Publish" at bounding box center [782, 14] width 24 height 10
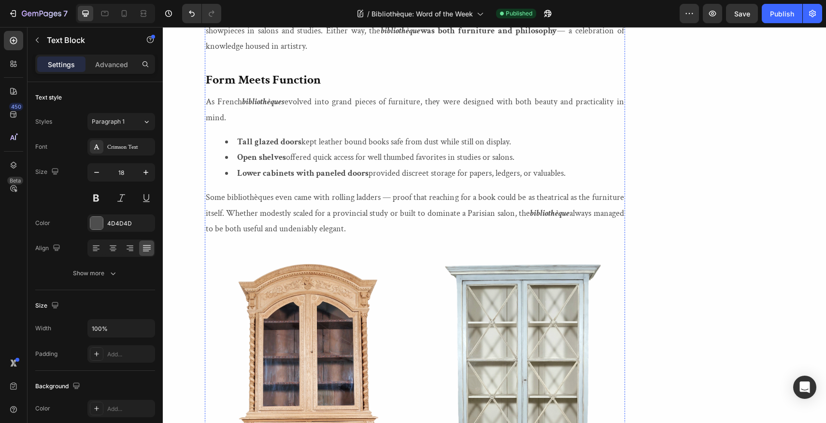
scroll to position [1652, 0]
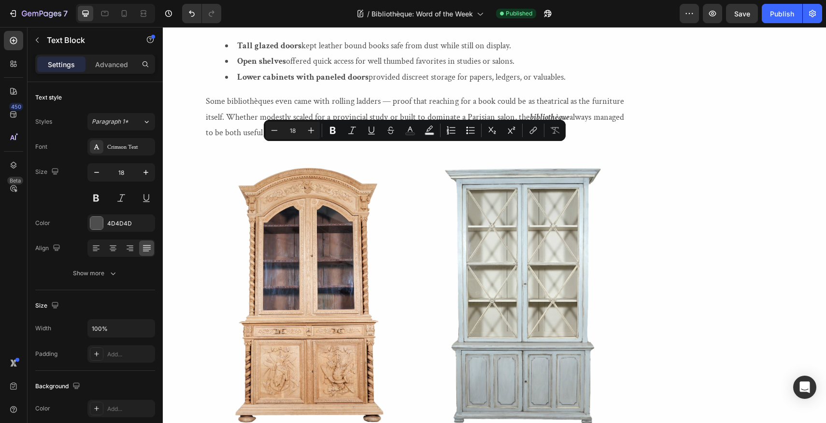
drag, startPoint x: 571, startPoint y: 151, endPoint x: 560, endPoint y: 162, distance: 15.4
click at [334, 130] on icon "Editor contextual toolbar" at bounding box center [333, 130] width 6 height 7
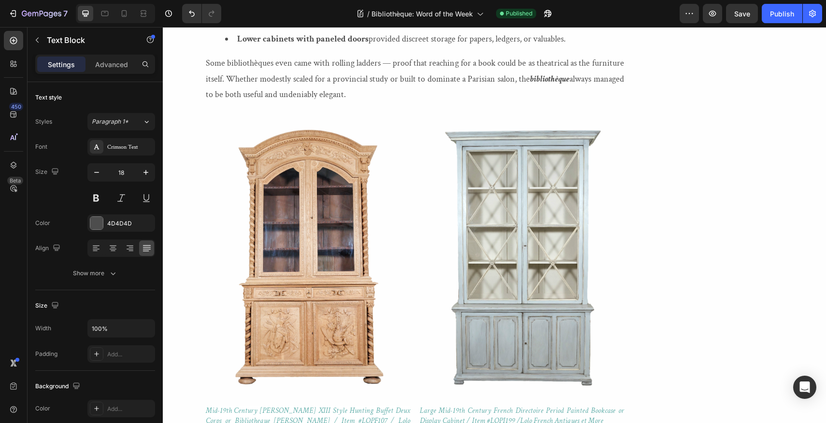
scroll to position [1713, 0]
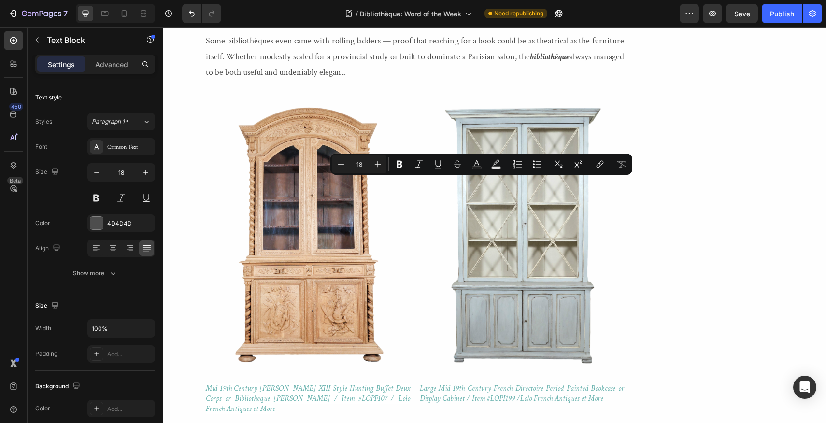
drag, startPoint x: 440, startPoint y: 183, endPoint x: 522, endPoint y: 185, distance: 82.2
click at [397, 163] on icon "Editor contextual toolbar" at bounding box center [400, 164] width 6 height 7
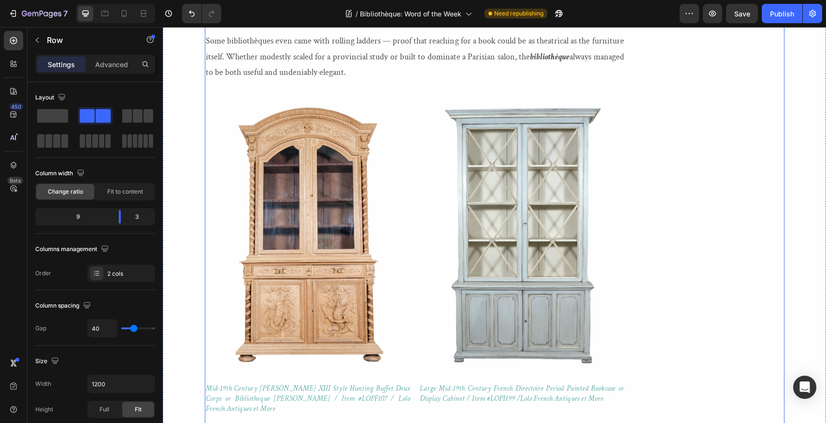
click at [675, 190] on div "Image [PERSON_NAME] When this self-described Francophile is not reading or writ…" at bounding box center [715, 101] width 140 height 3209
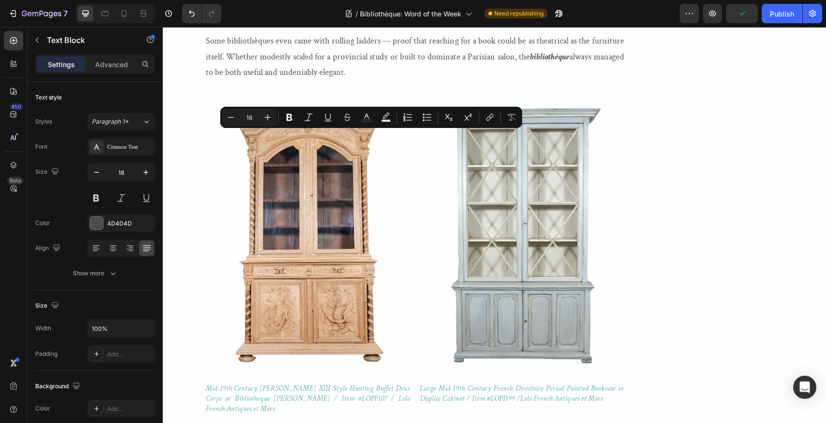
drag, startPoint x: 315, startPoint y: 139, endPoint x: 429, endPoint y: 139, distance: 114.0
click at [292, 119] on icon "Editor contextual toolbar" at bounding box center [290, 118] width 10 height 10
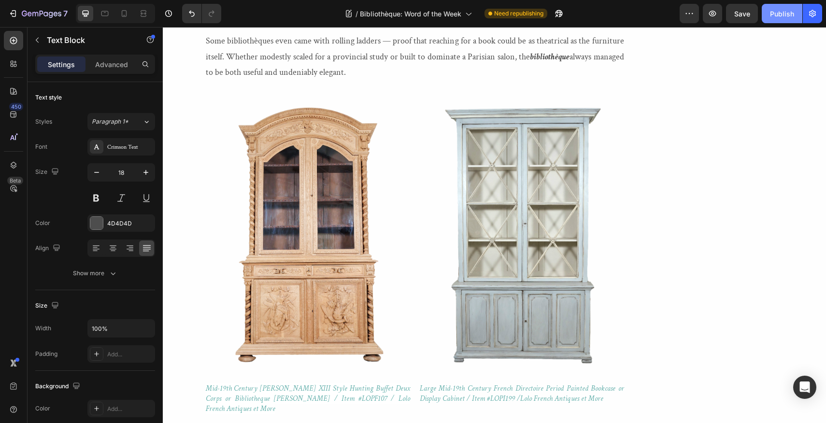
click at [781, 16] on div "Publish" at bounding box center [782, 14] width 24 height 10
